Goal: Information Seeking & Learning: Find specific fact

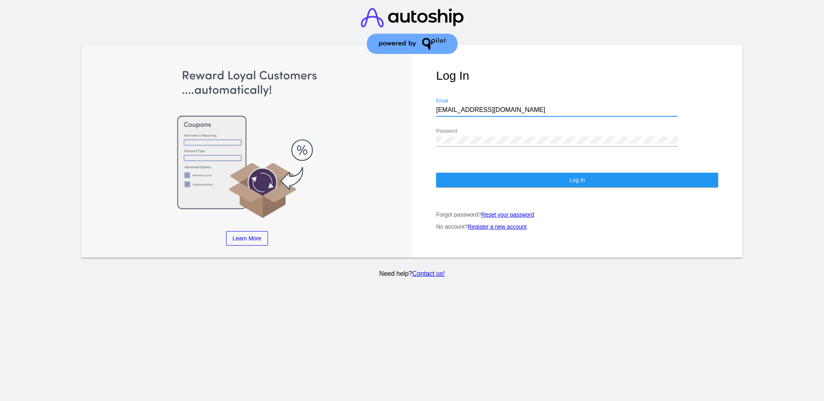
drag, startPoint x: 489, startPoint y: 103, endPoint x: 435, endPoint y: 105, distance: 54.4
click at [435, 105] on div "Log In [EMAIL_ADDRESS][DOMAIN_NAME] Email Password Log In Forgot password? Rese…" at bounding box center [577, 151] width 330 height 213
paste input "[EMAIL_ADDRESS][DOMAIN_NAME]"
type input "[EMAIL_ADDRESS][DOMAIN_NAME]"
click at [420, 128] on div "Log In [EMAIL_ADDRESS][DOMAIN_NAME] Email Password Log In Forgot password? Rese…" at bounding box center [577, 151] width 330 height 213
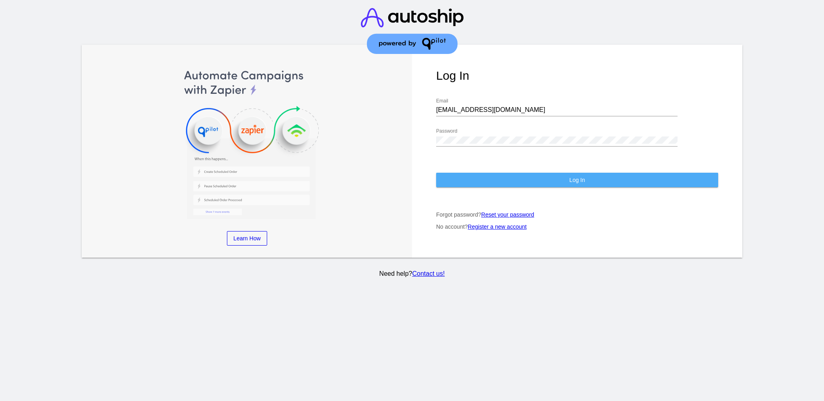
click at [459, 174] on button "Log In" at bounding box center [577, 180] width 282 height 14
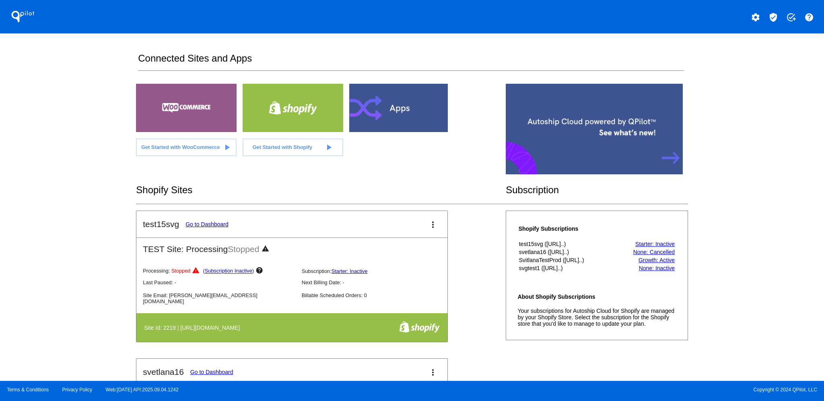
click at [773, 20] on mat-icon "verified_user" at bounding box center [774, 17] width 10 height 10
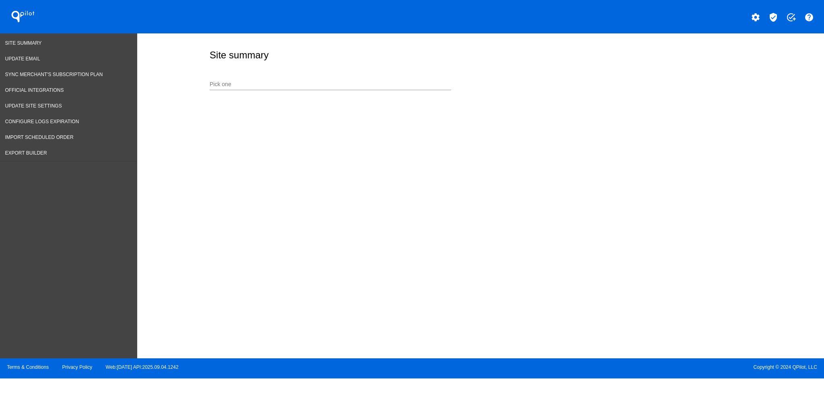
click at [249, 87] on input "Pick one" at bounding box center [330, 84] width 241 height 6
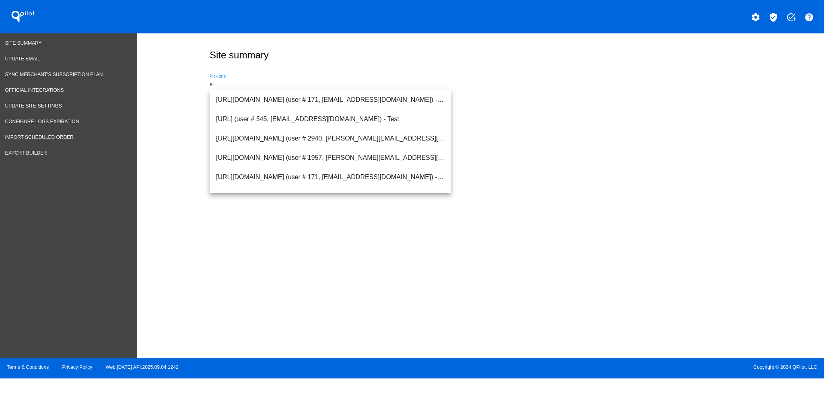
type input "s"
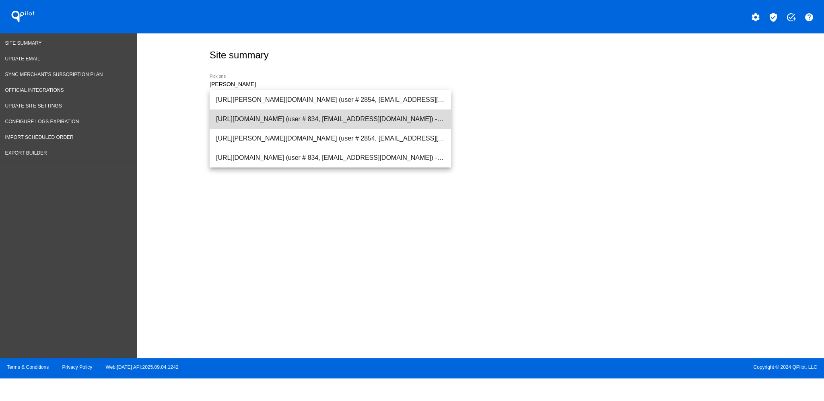
click at [319, 120] on span "[URL][DOMAIN_NAME] (user # 834, [EMAIL_ADDRESS][DOMAIN_NAME]) - Production" at bounding box center [330, 118] width 229 height 19
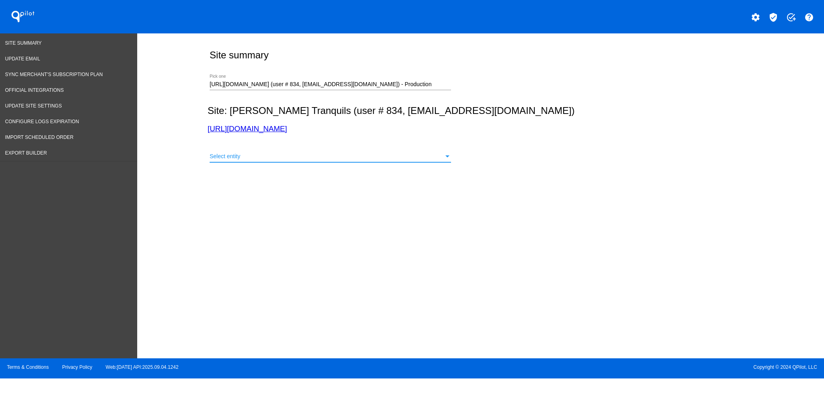
click at [305, 154] on div "Select entity" at bounding box center [327, 156] width 234 height 6
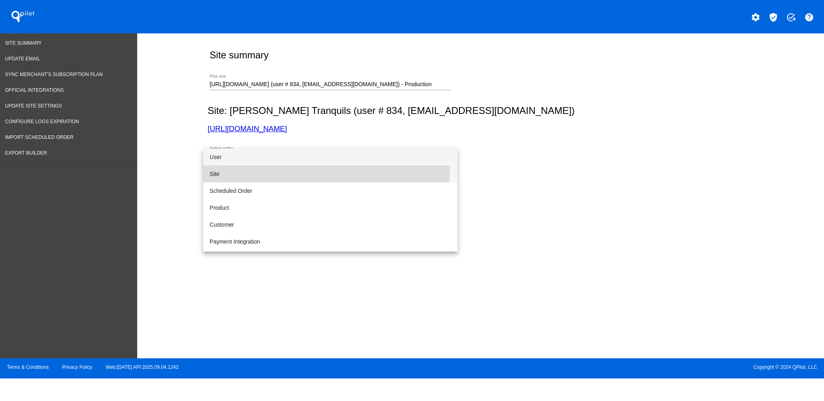
click at [287, 168] on span "Site" at bounding box center [330, 173] width 241 height 17
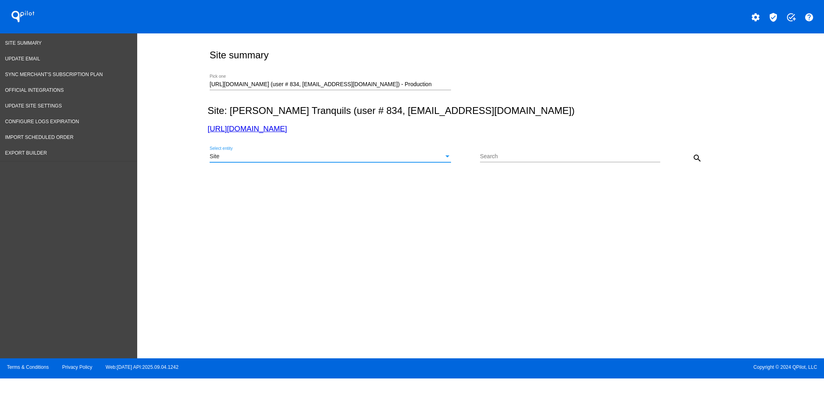
click at [691, 159] on div "search" at bounding box center [682, 158] width 45 height 16
click at [697, 162] on mat-icon "search" at bounding box center [698, 158] width 10 height 10
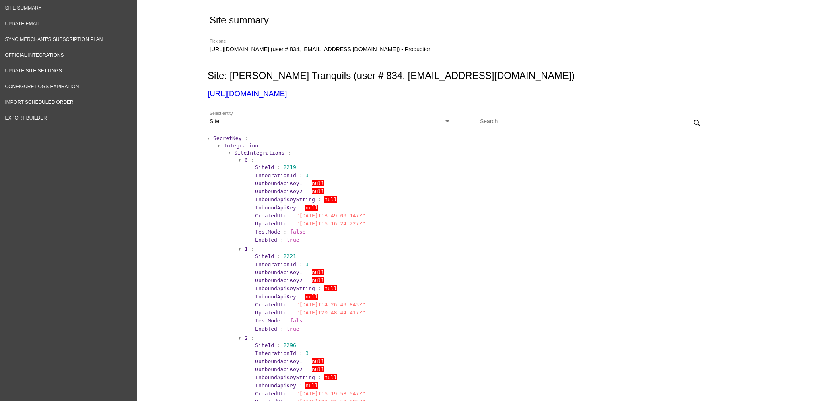
scroll to position [54, 0]
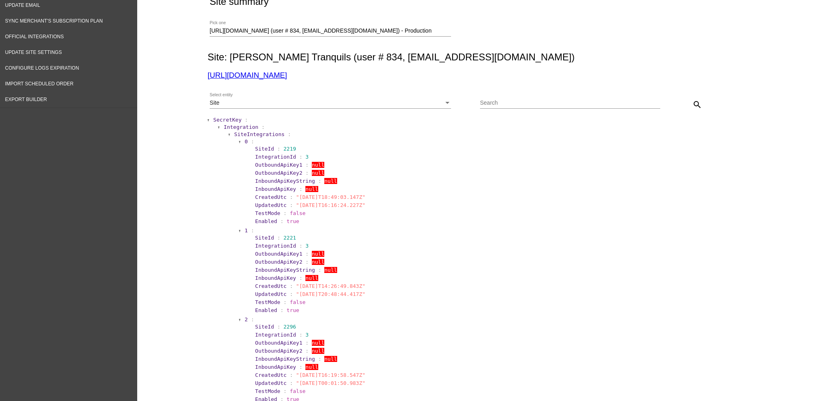
click at [218, 118] on span "SecretKey" at bounding box center [227, 120] width 28 height 6
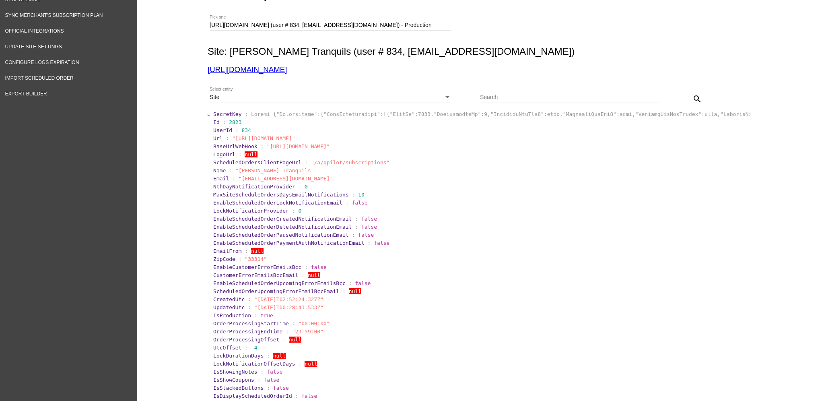
scroll to position [0, 0]
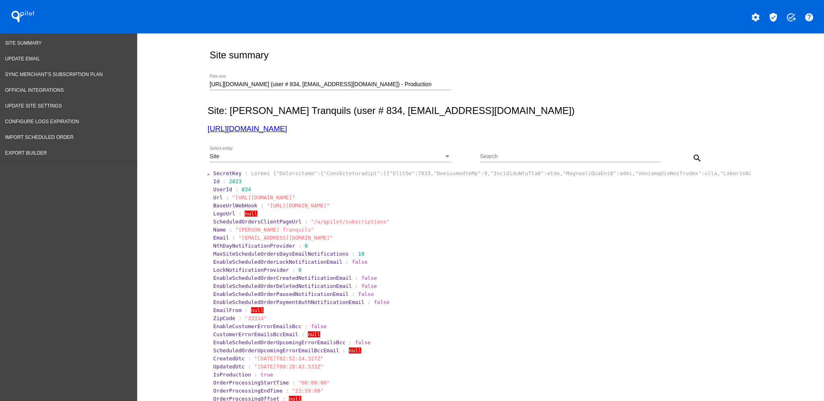
click at [274, 129] on link "[URL][DOMAIN_NAME]" at bounding box center [247, 128] width 79 height 8
drag, startPoint x: 434, startPoint y: 82, endPoint x: 119, endPoint y: 84, distance: 315.1
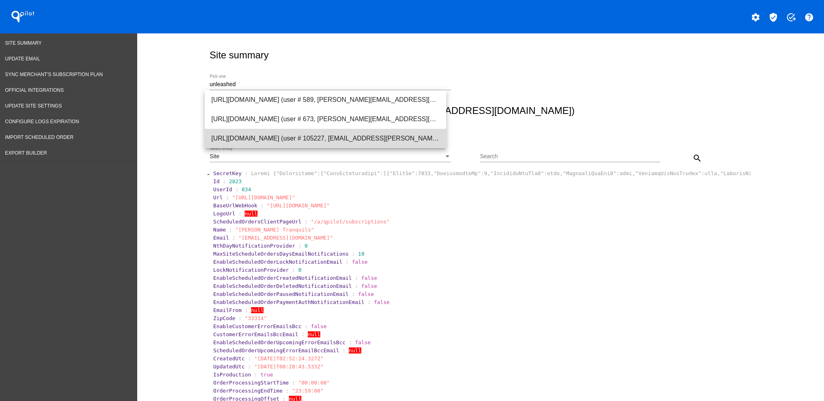
click at [312, 143] on span "[URL][DOMAIN_NAME] (user # 105227, [EMAIL_ADDRESS][PERSON_NAME][DOMAIN_NAME]) -…" at bounding box center [325, 138] width 229 height 19
type input "[URL][DOMAIN_NAME] (user # 105227, [EMAIL_ADDRESS][PERSON_NAME][DOMAIN_NAME]) -…"
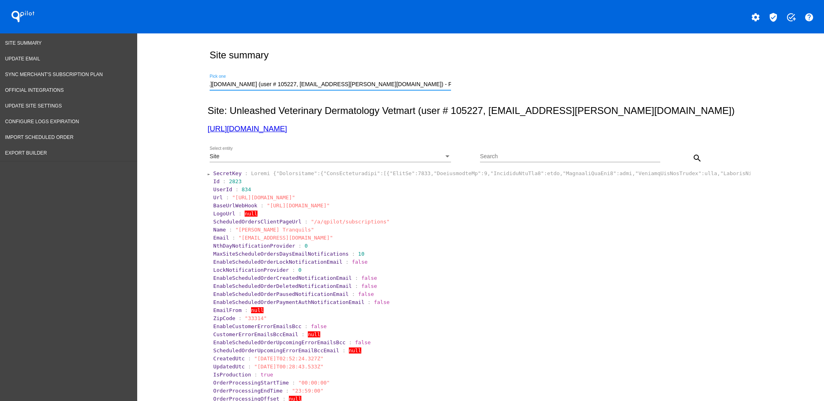
click at [444, 156] on div "Select entity" at bounding box center [447, 156] width 7 height 6
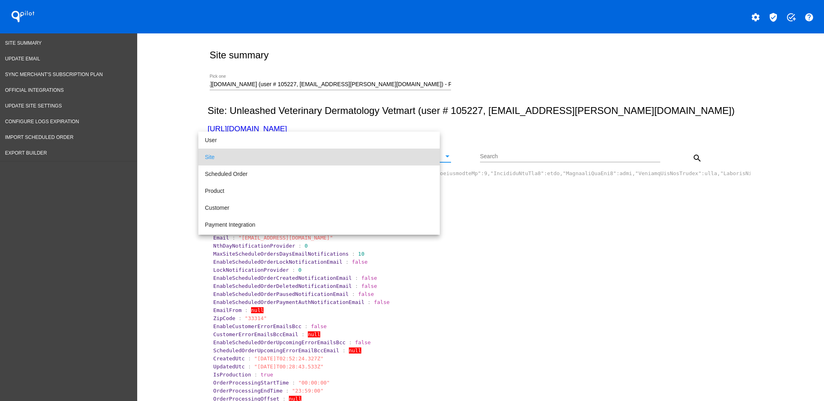
scroll to position [0, 0]
click at [390, 171] on span "Scheduled Order" at bounding box center [325, 173] width 241 height 17
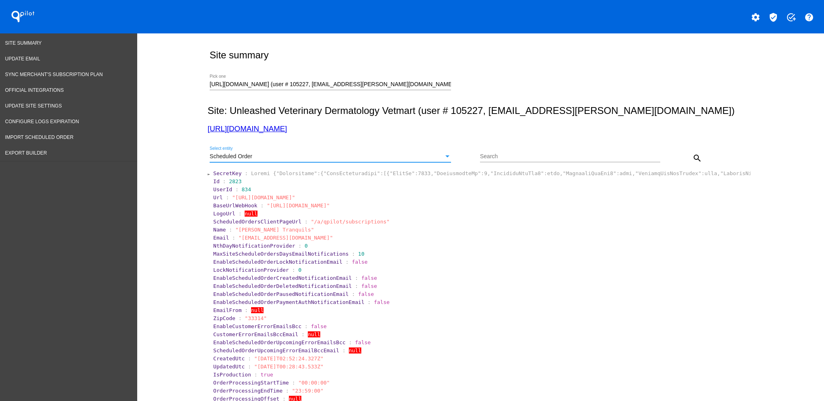
click at [540, 151] on div "Search" at bounding box center [570, 154] width 180 height 16
drag, startPoint x: 528, startPoint y: 165, endPoint x: 499, endPoint y: 161, distance: 28.9
click at [499, 161] on div "Search" at bounding box center [570, 154] width 180 height 16
drag, startPoint x: 499, startPoint y: 161, endPoint x: 497, endPoint y: 156, distance: 5.8
click at [497, 156] on input "Search" at bounding box center [570, 156] width 180 height 6
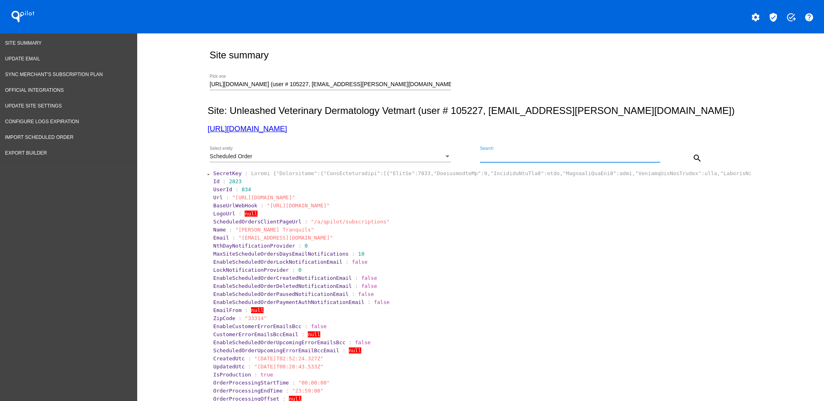
paste input "1020905"
click at [696, 152] on button "search" at bounding box center [697, 158] width 16 height 16
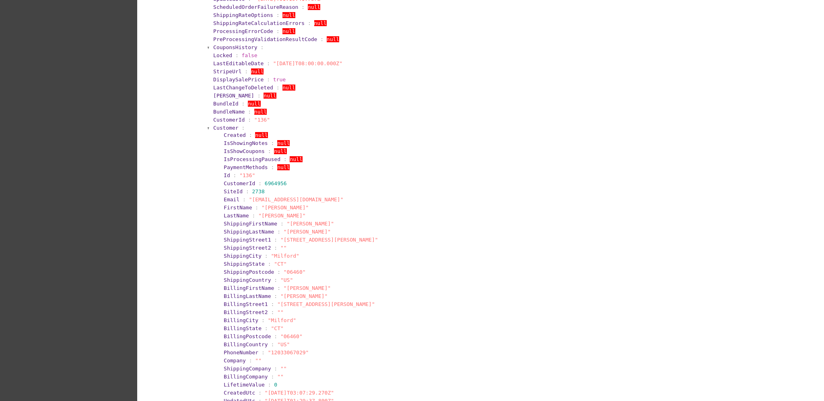
scroll to position [268, 0]
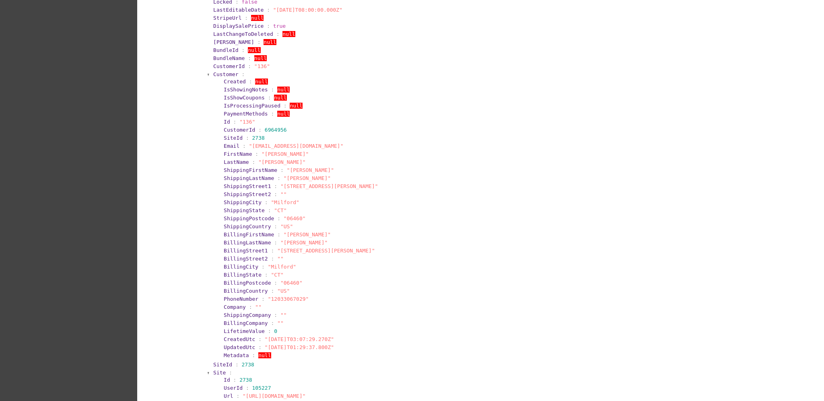
click at [220, 77] on section "Created : null IsShowingNotes : null IsShowCoupons : null IsProcessingPaused : …" at bounding box center [483, 218] width 531 height 282
click at [220, 72] on span "Customer" at bounding box center [225, 74] width 25 height 6
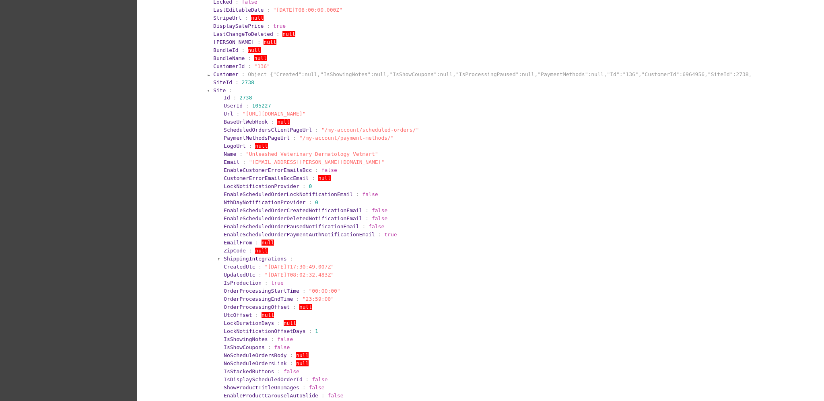
click at [215, 90] on span "Site" at bounding box center [219, 90] width 12 height 6
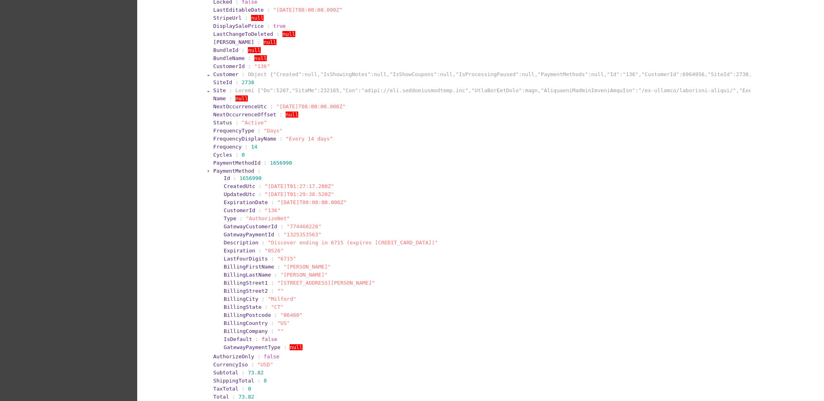
click at [217, 168] on span "PaymentMethod" at bounding box center [233, 171] width 41 height 6
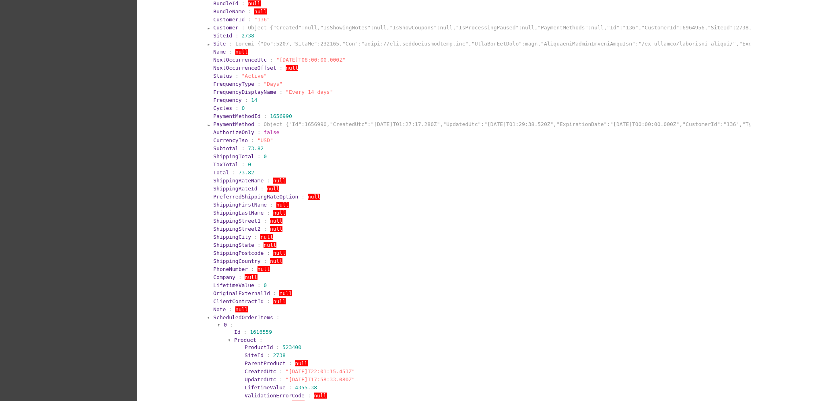
scroll to position [322, 0]
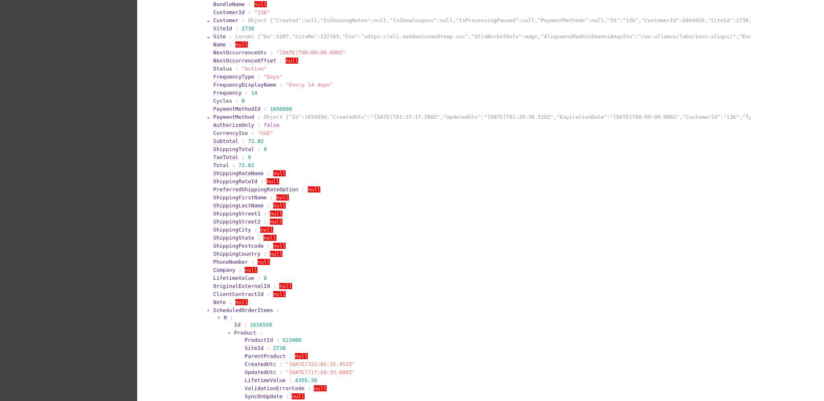
click at [225, 18] on span "Customer" at bounding box center [225, 20] width 25 height 6
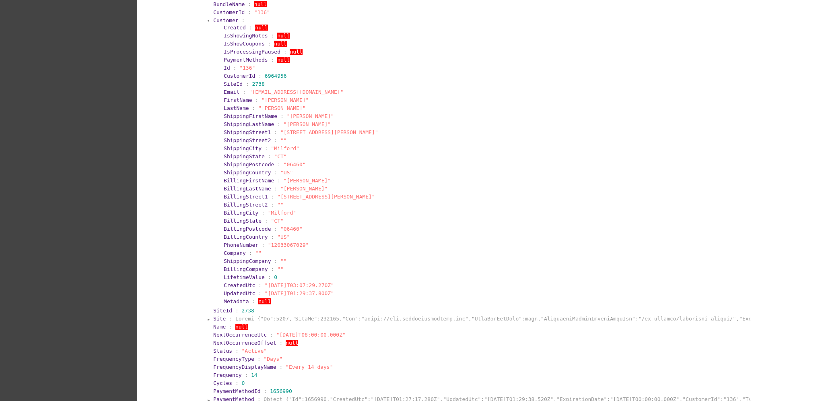
click at [225, 18] on span "Customer" at bounding box center [225, 20] width 25 height 6
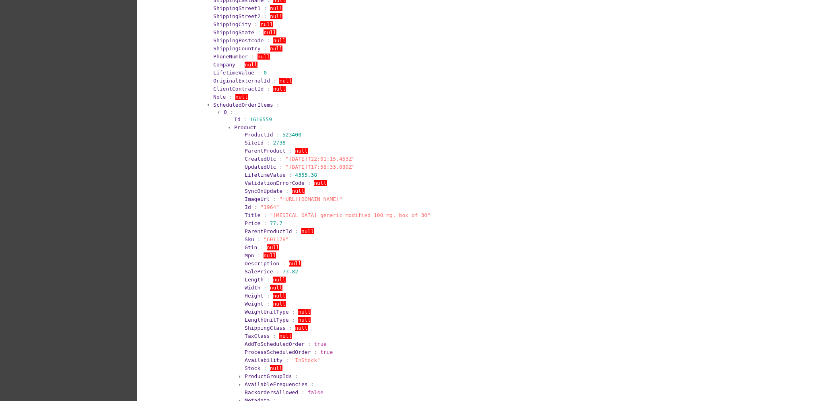
scroll to position [590, 0]
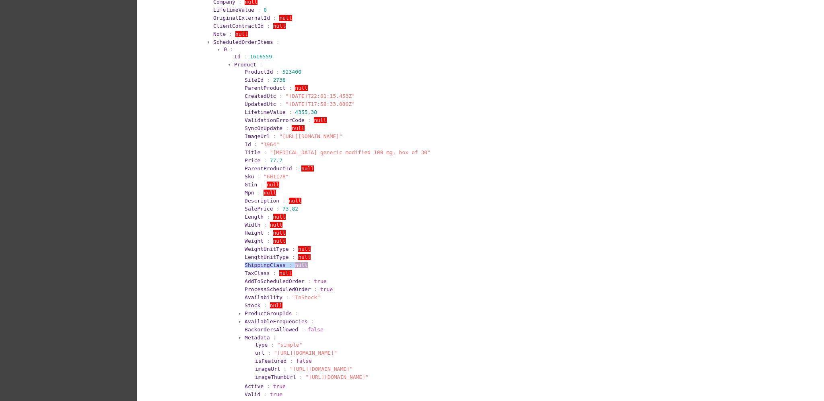
drag, startPoint x: 239, startPoint y: 260, endPoint x: 326, endPoint y: 265, distance: 87.5
click at [326, 265] on section "ShippingClass : null" at bounding box center [495, 265] width 503 height 8
copy section "ShippingClass : null"
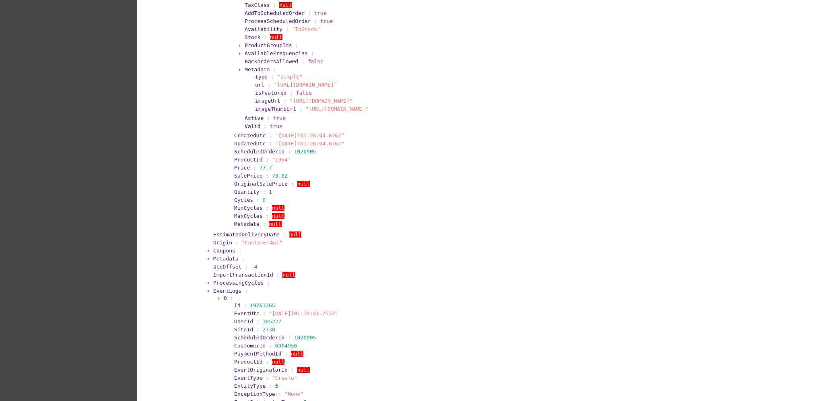
scroll to position [858, 0]
drag, startPoint x: 205, startPoint y: 238, endPoint x: 273, endPoint y: 241, distance: 68.1
copy section "Origin : "CustomerApi""
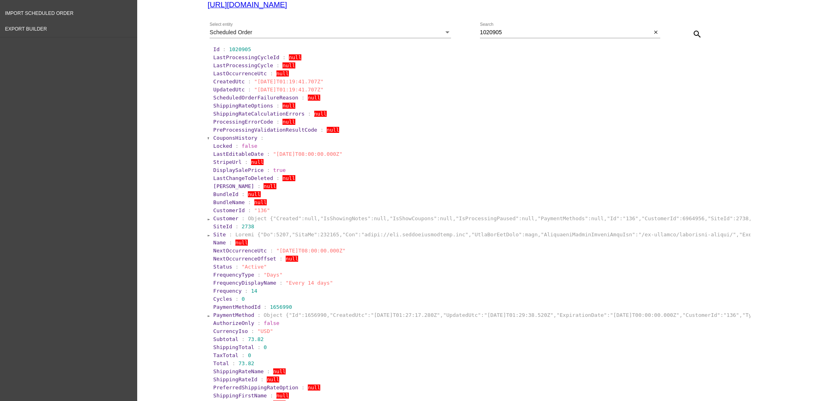
scroll to position [126, 0]
click at [446, 31] on div "Select entity" at bounding box center [448, 31] width 4 height 2
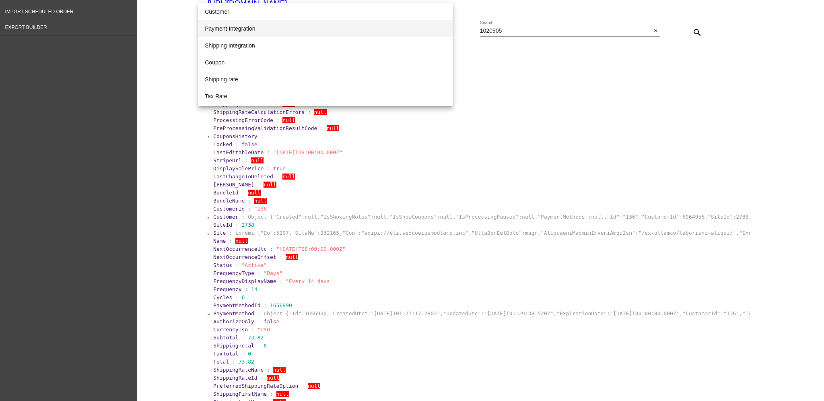
scroll to position [83, 0]
click at [520, 151] on div at bounding box center [412, 200] width 824 height 401
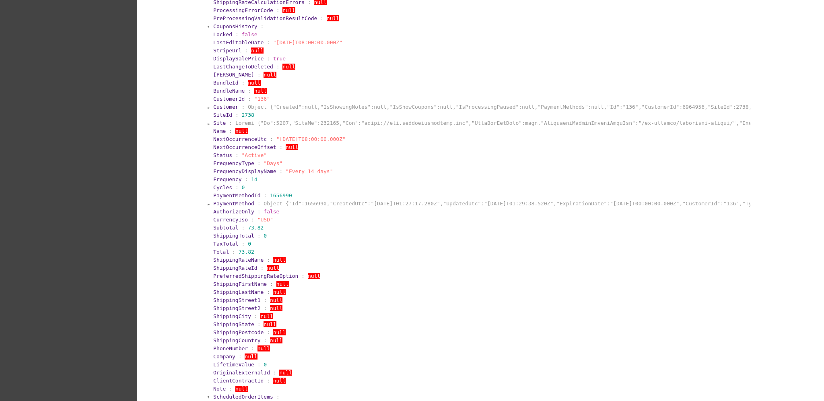
scroll to position [233, 0]
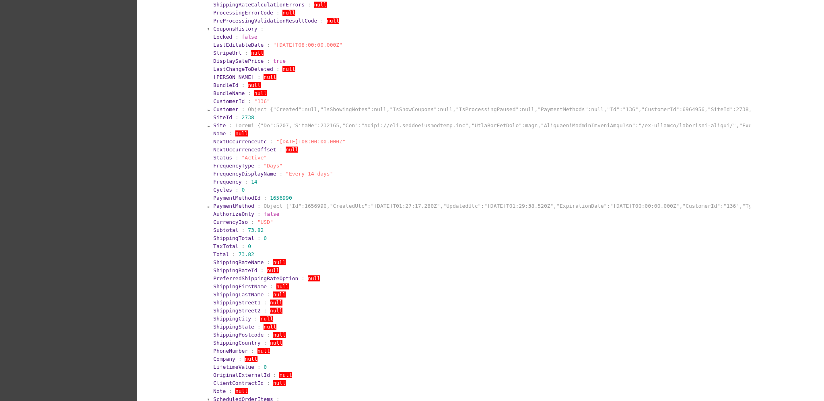
click at [226, 109] on span "Customer" at bounding box center [225, 109] width 25 height 6
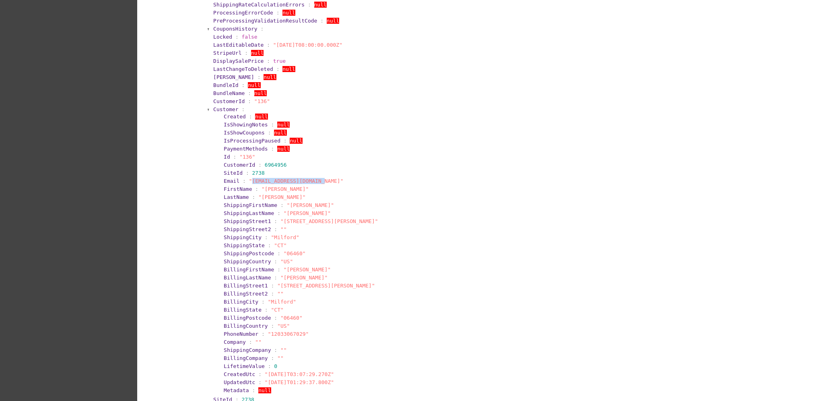
drag, startPoint x: 245, startPoint y: 182, endPoint x: 310, endPoint y: 182, distance: 64.8
click at [310, 182] on span ""[EMAIL_ADDRESS][DOMAIN_NAME]"" at bounding box center [296, 181] width 95 height 6
copy span "[EMAIL_ADDRESS][DOMAIN_NAME]"
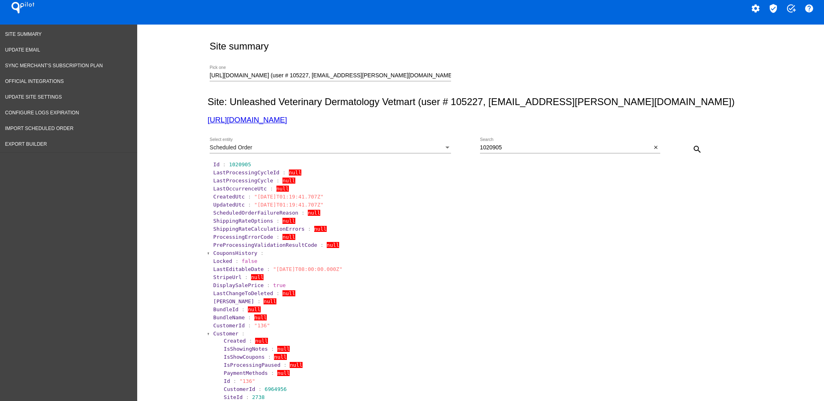
scroll to position [0, 0]
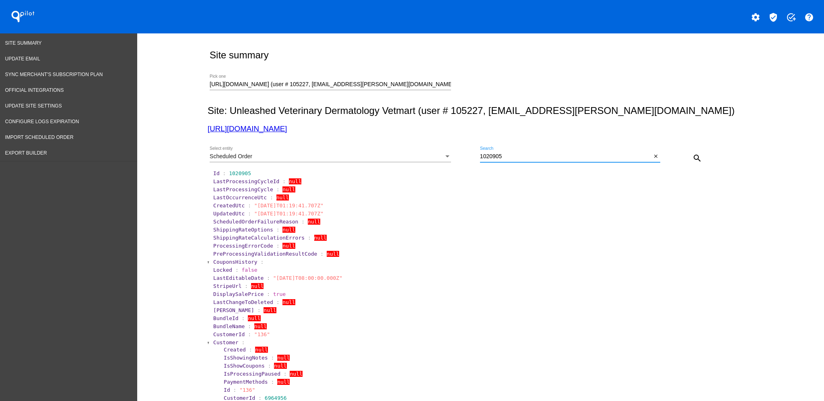
drag, startPoint x: 524, startPoint y: 159, endPoint x: 464, endPoint y: 129, distance: 67.0
click at [466, 149] on div "Scheduled Order Select entity 1020905 Search close search" at bounding box center [479, 155] width 543 height 29
paste input "[EMAIL_ADDRESS][DOMAIN_NAME]"
type input "[EMAIL_ADDRESS][DOMAIN_NAME]"
click at [693, 157] on mat-icon "search" at bounding box center [698, 158] width 10 height 10
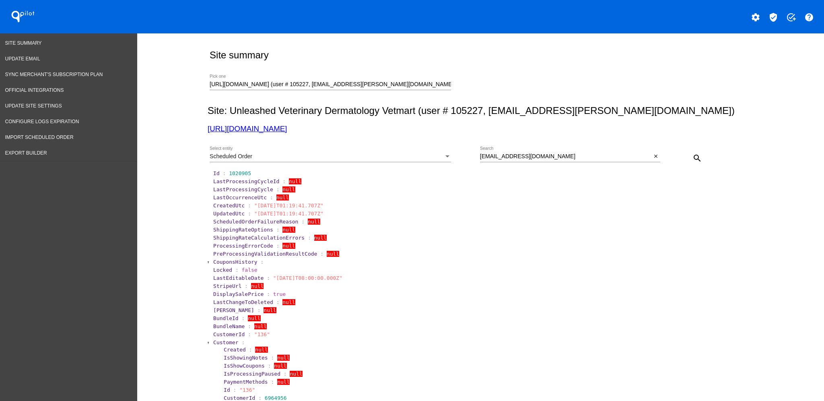
click at [391, 151] on div "Scheduled Order Select entity" at bounding box center [330, 154] width 241 height 16
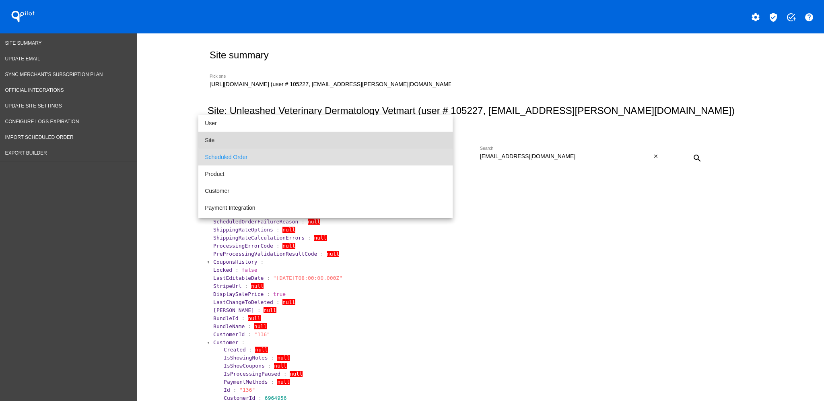
click at [369, 135] on span "Site" at bounding box center [325, 140] width 241 height 17
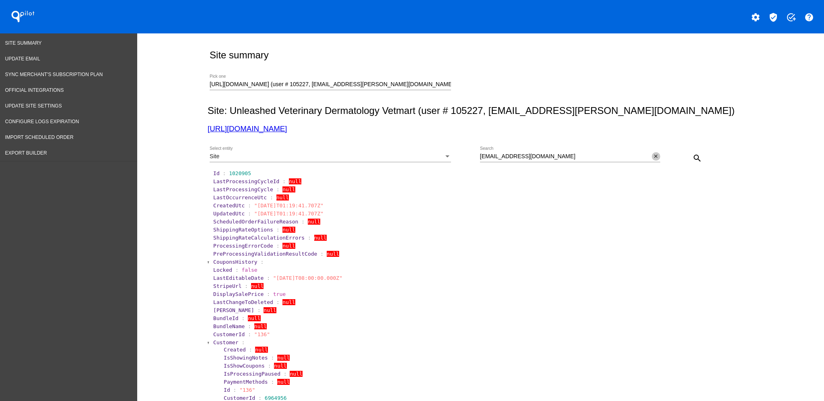
click at [655, 158] on button "close" at bounding box center [656, 156] width 8 height 8
drag, startPoint x: 685, startPoint y: 154, endPoint x: 695, endPoint y: 158, distance: 10.7
click at [689, 155] on button "search" at bounding box center [697, 158] width 16 height 16
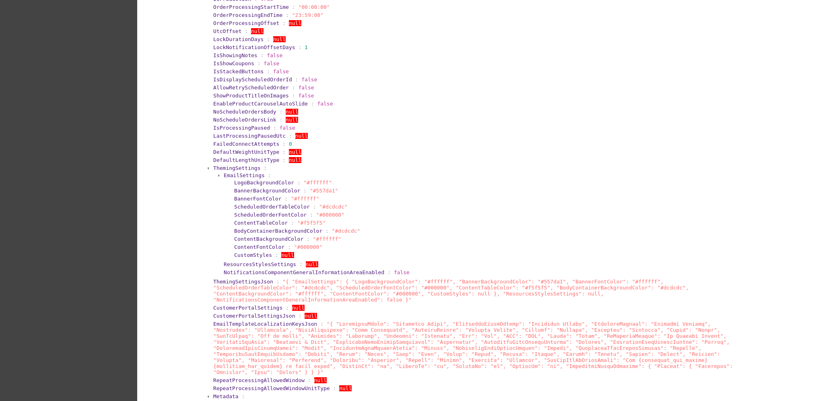
scroll to position [590, 0]
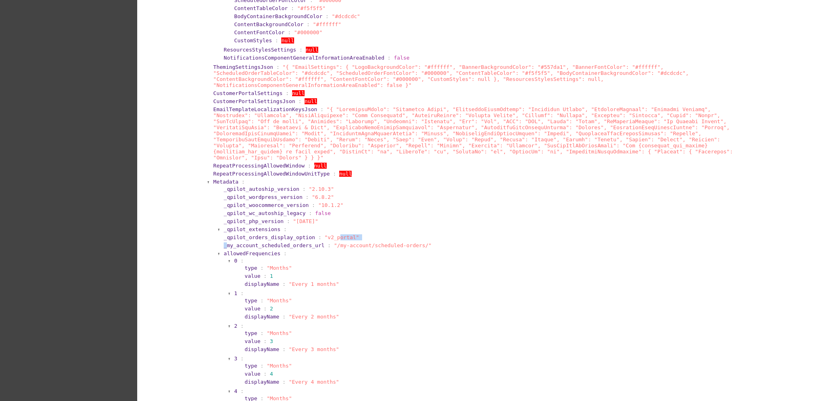
drag, startPoint x: 221, startPoint y: 228, endPoint x: 326, endPoint y: 224, distance: 104.3
click at [326, 224] on section "_qpilot_autoship_version : "2.10.3" _qpilot_wordpress_version : "6.8.2" _qpilot…" at bounding box center [483, 335] width 531 height 301
click at [340, 234] on span ""v2_portal"" at bounding box center [342, 237] width 35 height 6
drag, startPoint x: 346, startPoint y: 221, endPoint x: 257, endPoint y: 224, distance: 89.4
click at [224, 234] on section "_qpilot_orders_display_option : "v2_portal"" at bounding box center [486, 237] width 524 height 6
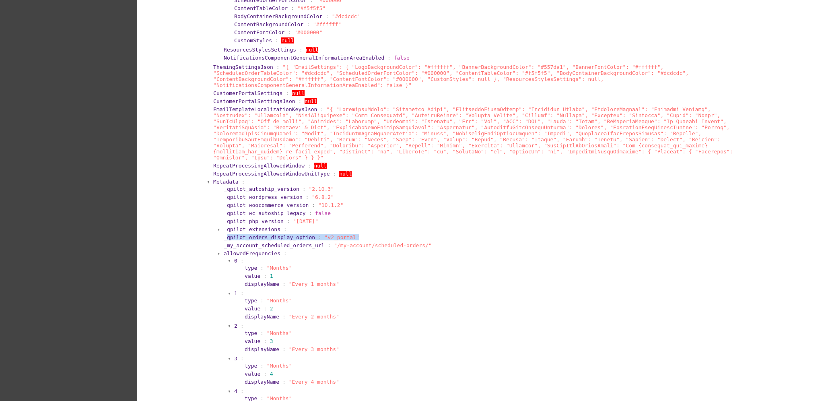
copy section "qpilot_orders_display_option : "v2_portal""
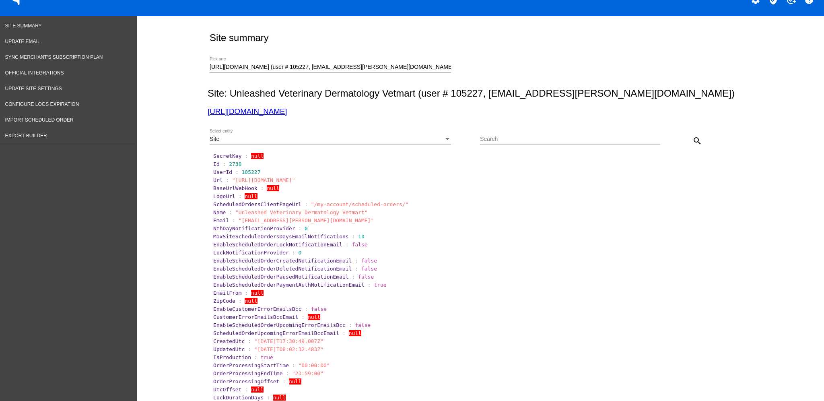
scroll to position [0, 0]
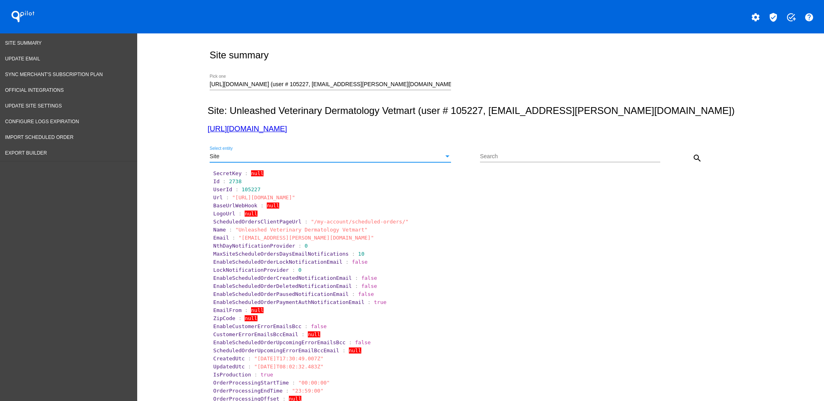
click at [404, 155] on div "Site" at bounding box center [327, 156] width 234 height 6
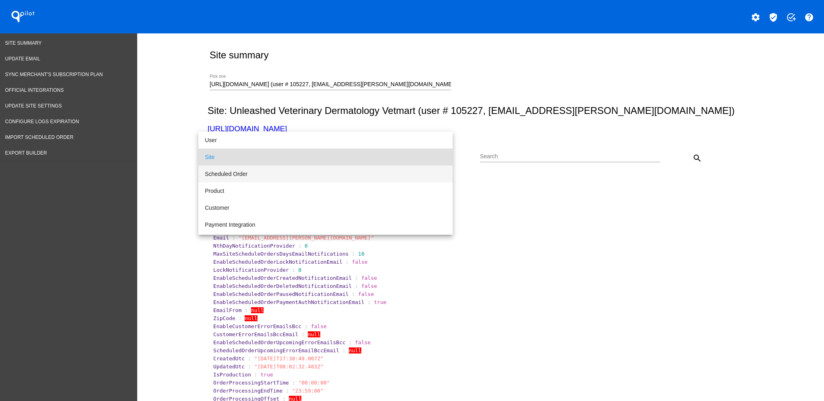
click at [282, 173] on span "Scheduled Order" at bounding box center [325, 173] width 241 height 17
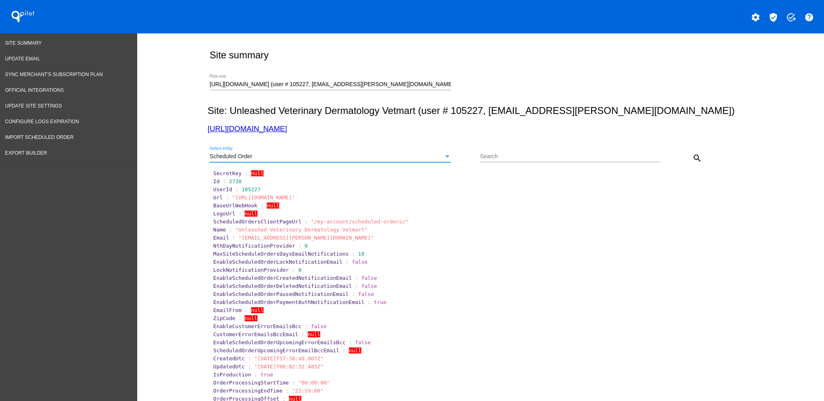
drag, startPoint x: 511, startPoint y: 157, endPoint x: 576, endPoint y: 159, distance: 65.2
click at [512, 157] on input "Search" at bounding box center [570, 156] width 180 height 6
paste input "1020905"
type input "1020905"
click at [699, 160] on button "search" at bounding box center [697, 158] width 16 height 16
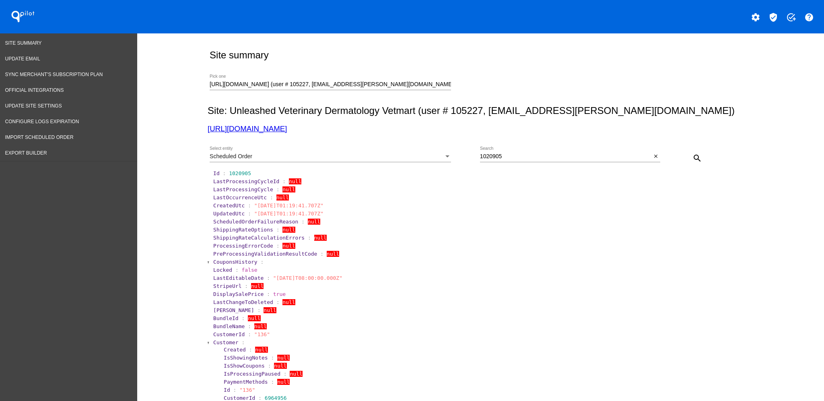
click at [223, 342] on span "Customer" at bounding box center [225, 342] width 25 height 6
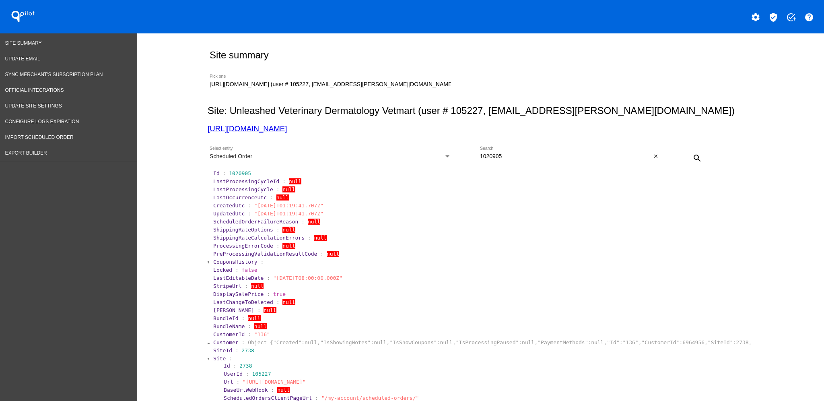
scroll to position [215, 0]
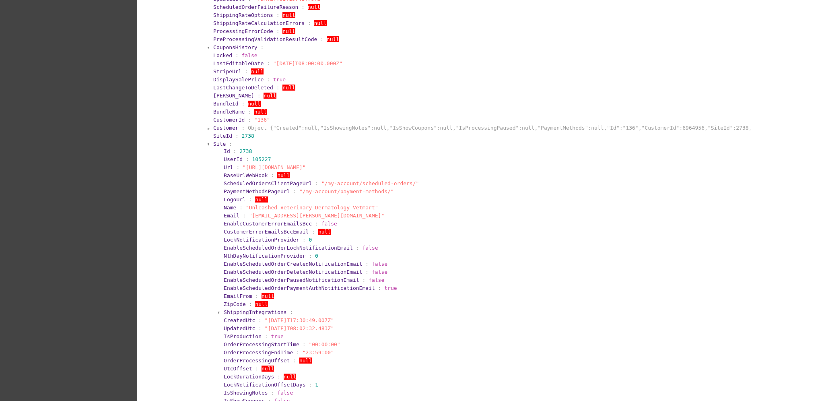
click at [217, 144] on span "Site" at bounding box center [219, 144] width 12 height 6
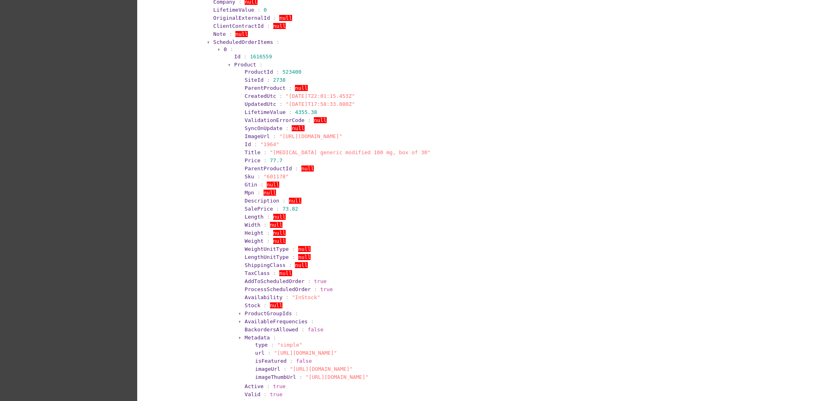
scroll to position [751, 0]
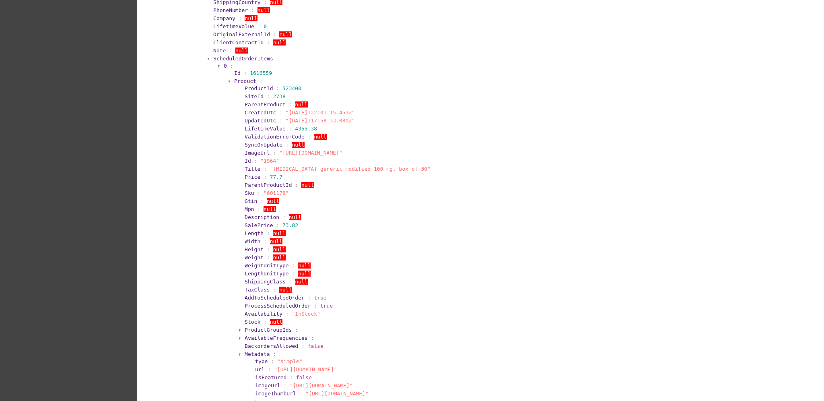
click at [236, 55] on section "ScheduledOrderItems : 0 : Id : 1616559 Product : ProductId : 523400 SiteId : 27…" at bounding box center [481, 285] width 538 height 460
click at [239, 55] on section "ScheduledOrderItems : 0 : Id : 1616559 Product : ProductId : 523400 SiteId : 27…" at bounding box center [481, 285] width 538 height 460
click at [239, 56] on span "ScheduledOrderItems" at bounding box center [243, 59] width 60 height 6
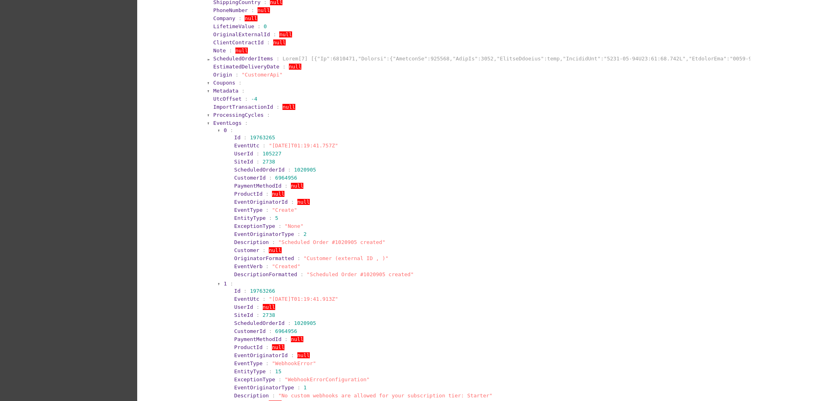
click at [221, 120] on span "EventLogs" at bounding box center [227, 123] width 28 height 6
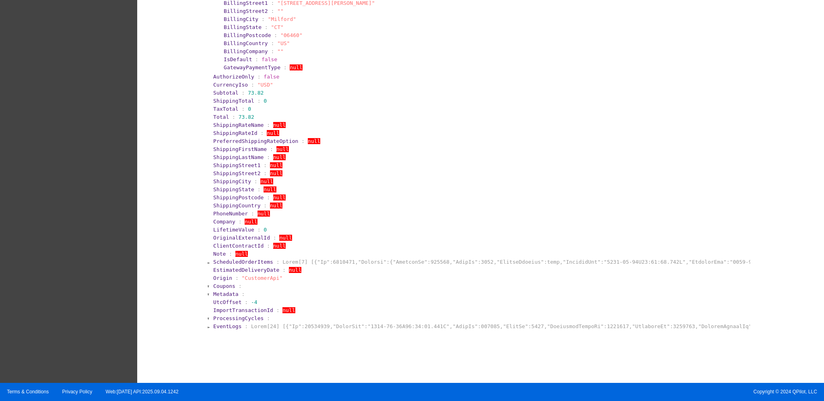
click at [223, 323] on span "EventLogs" at bounding box center [227, 326] width 28 height 6
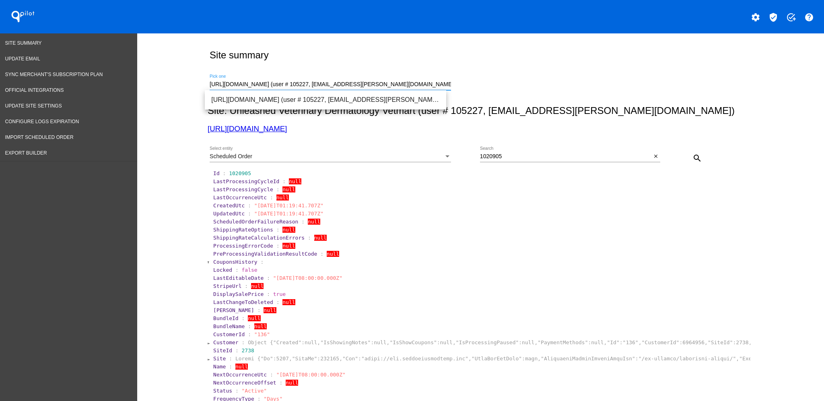
scroll to position [0, 12]
drag, startPoint x: 208, startPoint y: 85, endPoint x: 489, endPoint y: 86, distance: 280.9
click at [489, 86] on div "[URL][DOMAIN_NAME] (user # 105227, [EMAIL_ADDRESS][PERSON_NAME][DOMAIN_NAME]) -…" at bounding box center [479, 83] width 543 height 29
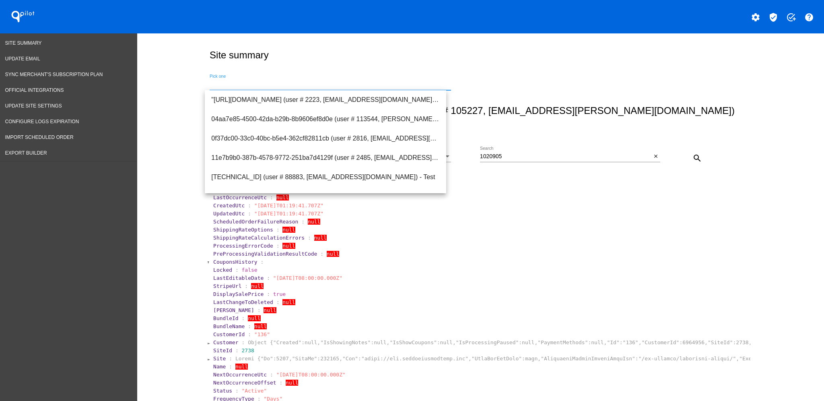
scroll to position [0, 0]
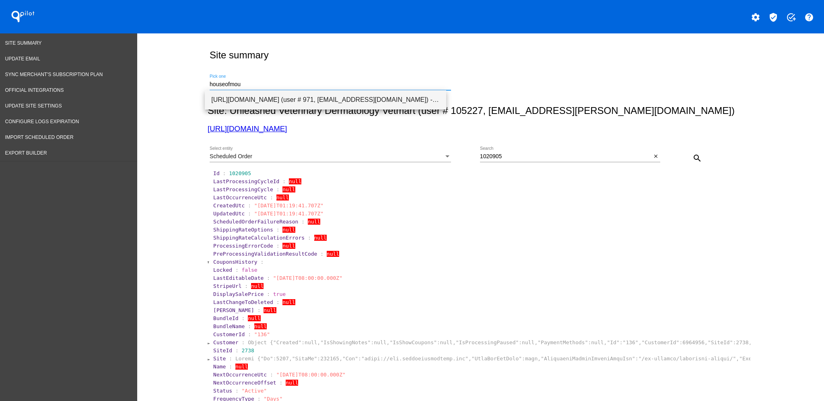
click at [429, 97] on span "[URL][DOMAIN_NAME] (user # 971, [EMAIL_ADDRESS][DOMAIN_NAME]) - Production" at bounding box center [325, 99] width 229 height 19
type input "[URL][DOMAIN_NAME] (user # 971, [EMAIL_ADDRESS][DOMAIN_NAME]) - Production"
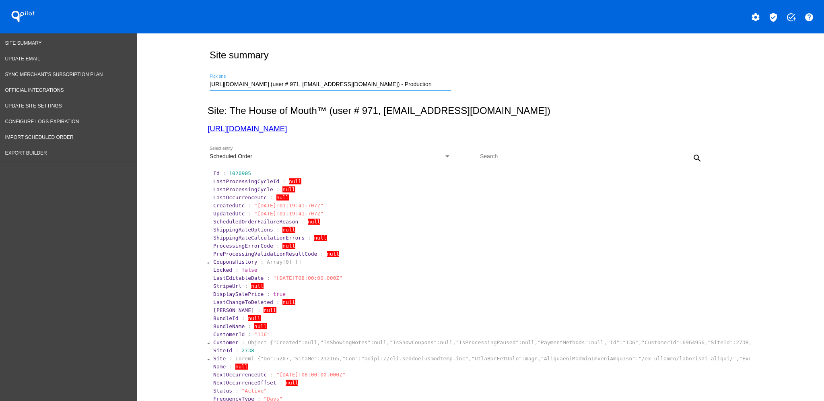
scroll to position [0, 4]
click at [413, 156] on div "Scheduled Order" at bounding box center [327, 156] width 234 height 6
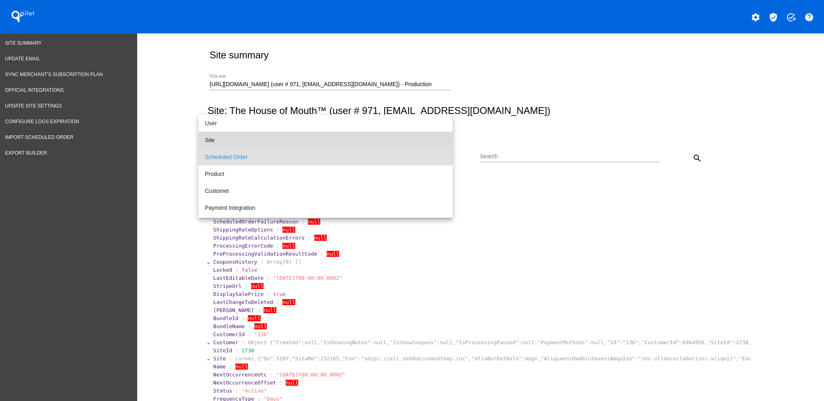
click at [356, 143] on span "Site" at bounding box center [325, 140] width 241 height 17
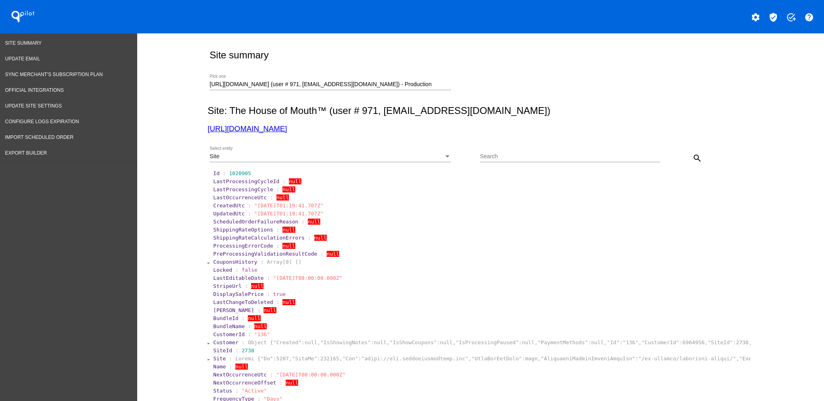
click at [687, 164] on div "search" at bounding box center [682, 158] width 45 height 16
click at [693, 161] on mat-icon "search" at bounding box center [698, 158] width 10 height 10
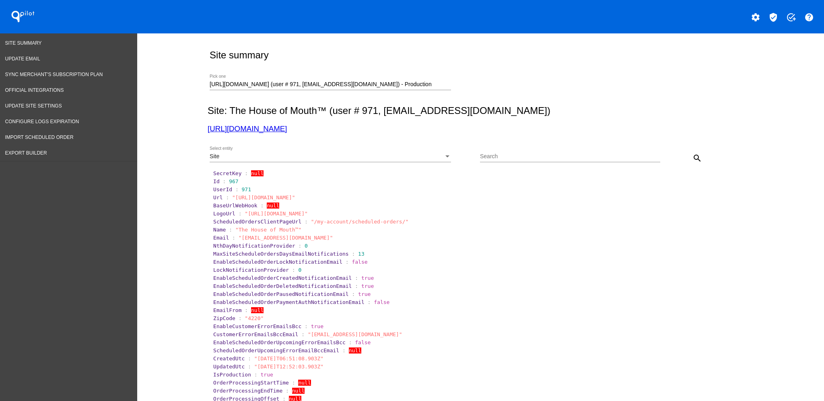
click at [307, 155] on div "Site" at bounding box center [327, 156] width 234 height 6
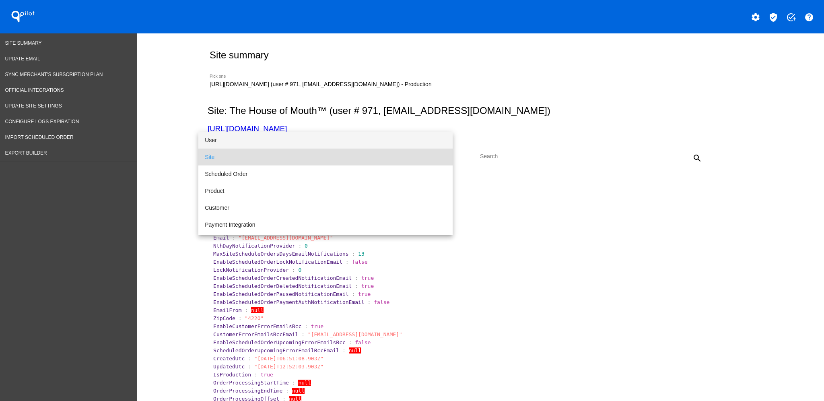
click at [268, 132] on span "User" at bounding box center [325, 140] width 241 height 17
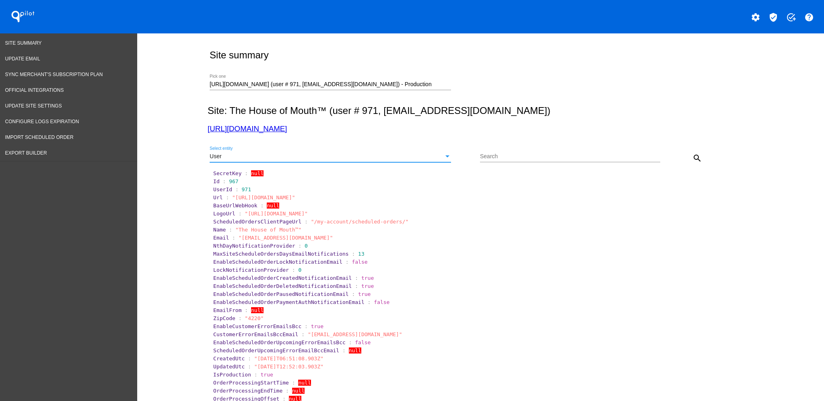
click at [693, 160] on mat-icon "search" at bounding box center [698, 158] width 10 height 10
